Goal: Transaction & Acquisition: Register for event/course

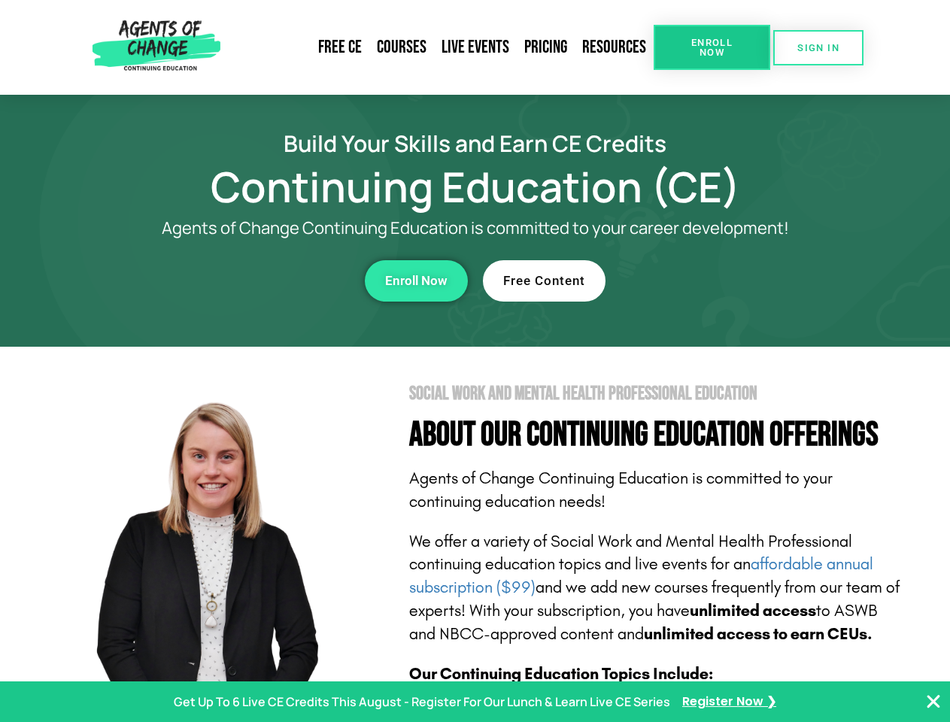
click at [475, 361] on section "Social Work and Mental Health Professional Education About Our Continuing Educa…" at bounding box center [475, 663] width 950 height 632
click at [711, 47] on span "Enroll Now" at bounding box center [712, 48] width 68 height 20
click at [818, 47] on span "SIGN IN" at bounding box center [818, 48] width 42 height 10
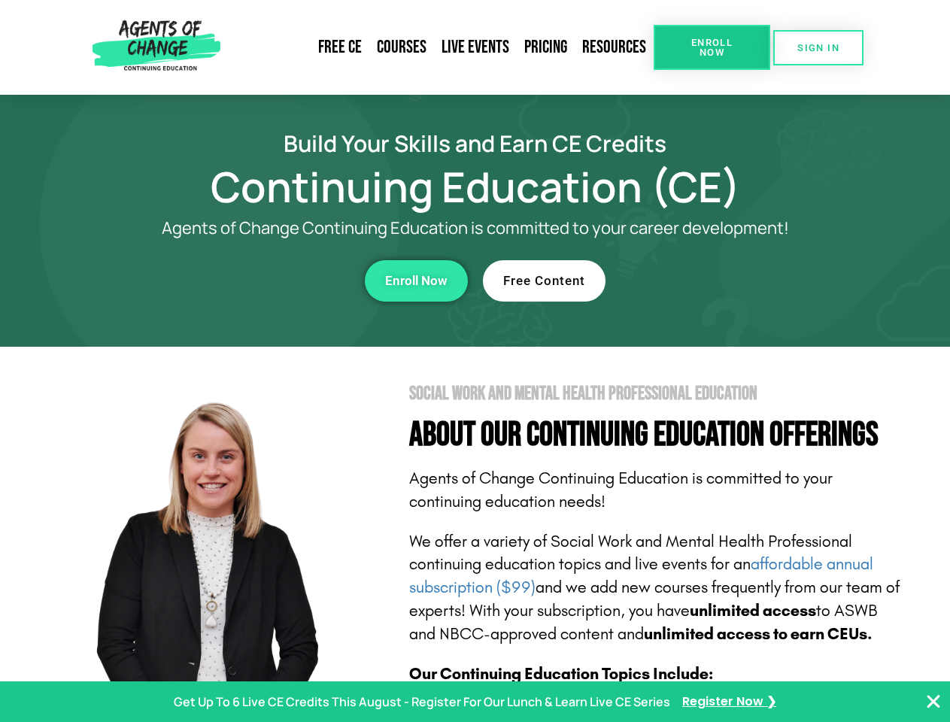
click at [261, 281] on div "Enroll Now" at bounding box center [261, 280] width 414 height 41
click at [416, 281] on span "Enroll Now" at bounding box center [416, 280] width 62 height 13
click at [690, 281] on div "Free Content" at bounding box center [690, 280] width 414 height 41
